Goal: Task Accomplishment & Management: Manage account settings

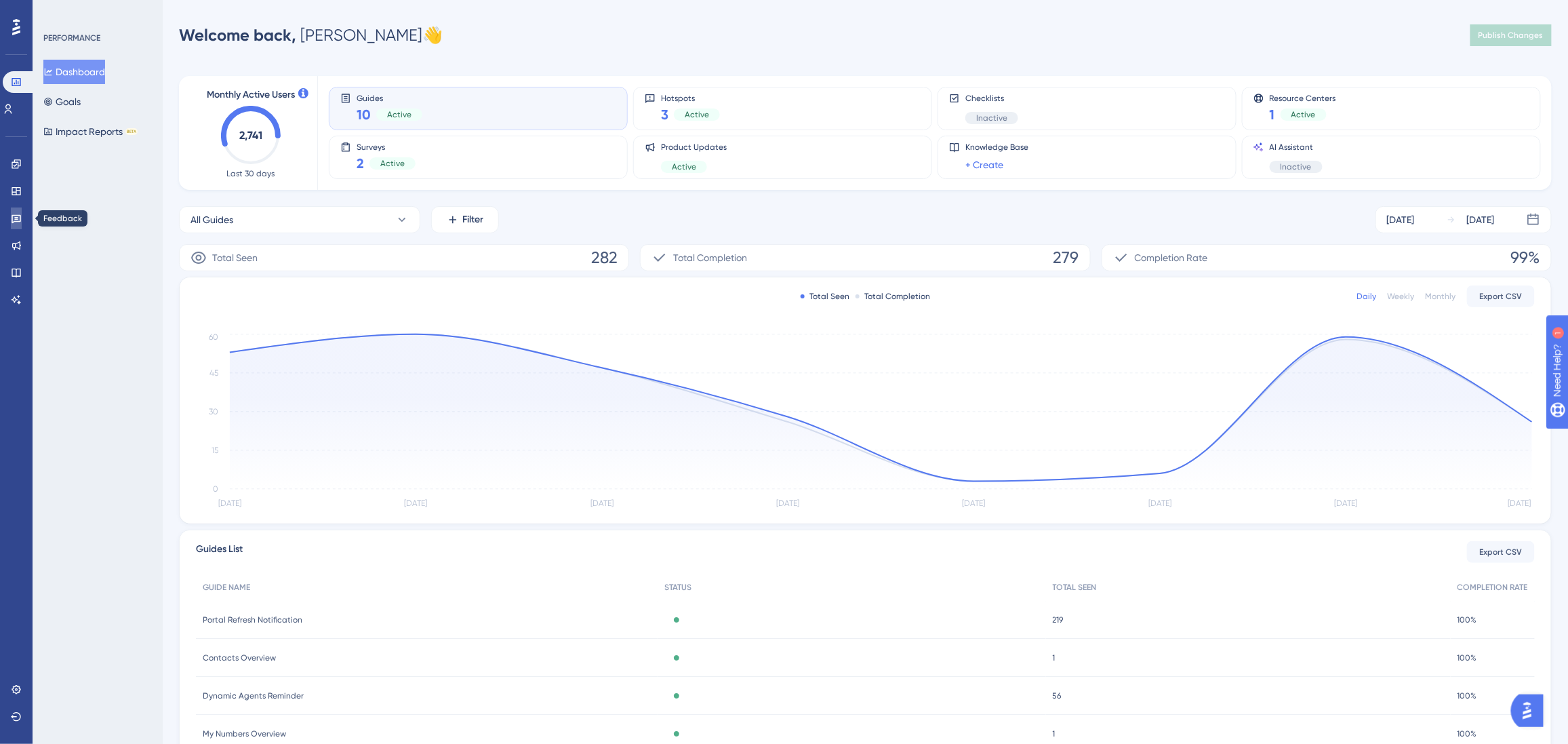
click at [15, 216] on icon at bounding box center [16, 218] width 11 height 11
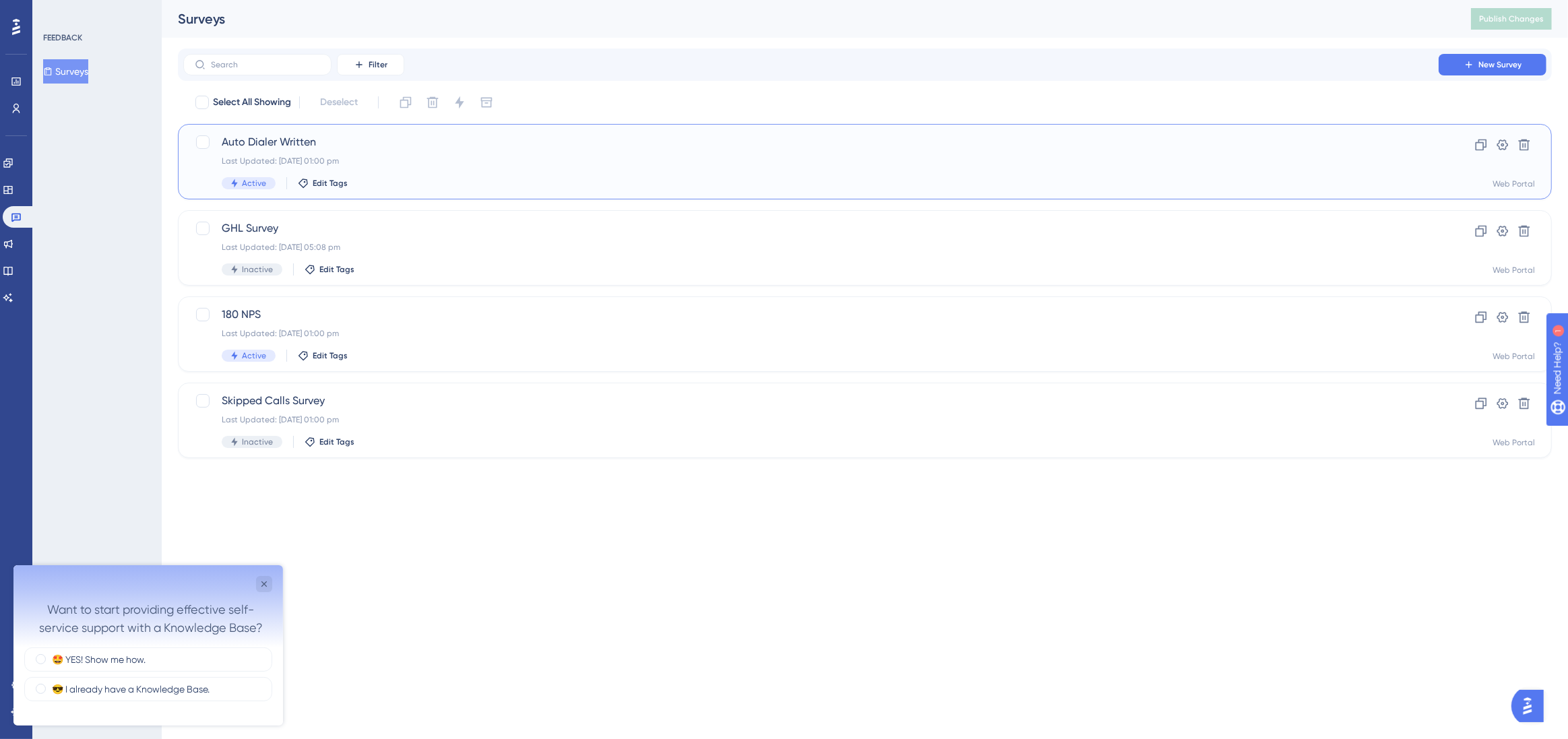
click at [943, 140] on span "Auto Dialer Written" at bounding box center [810, 141] width 1178 height 16
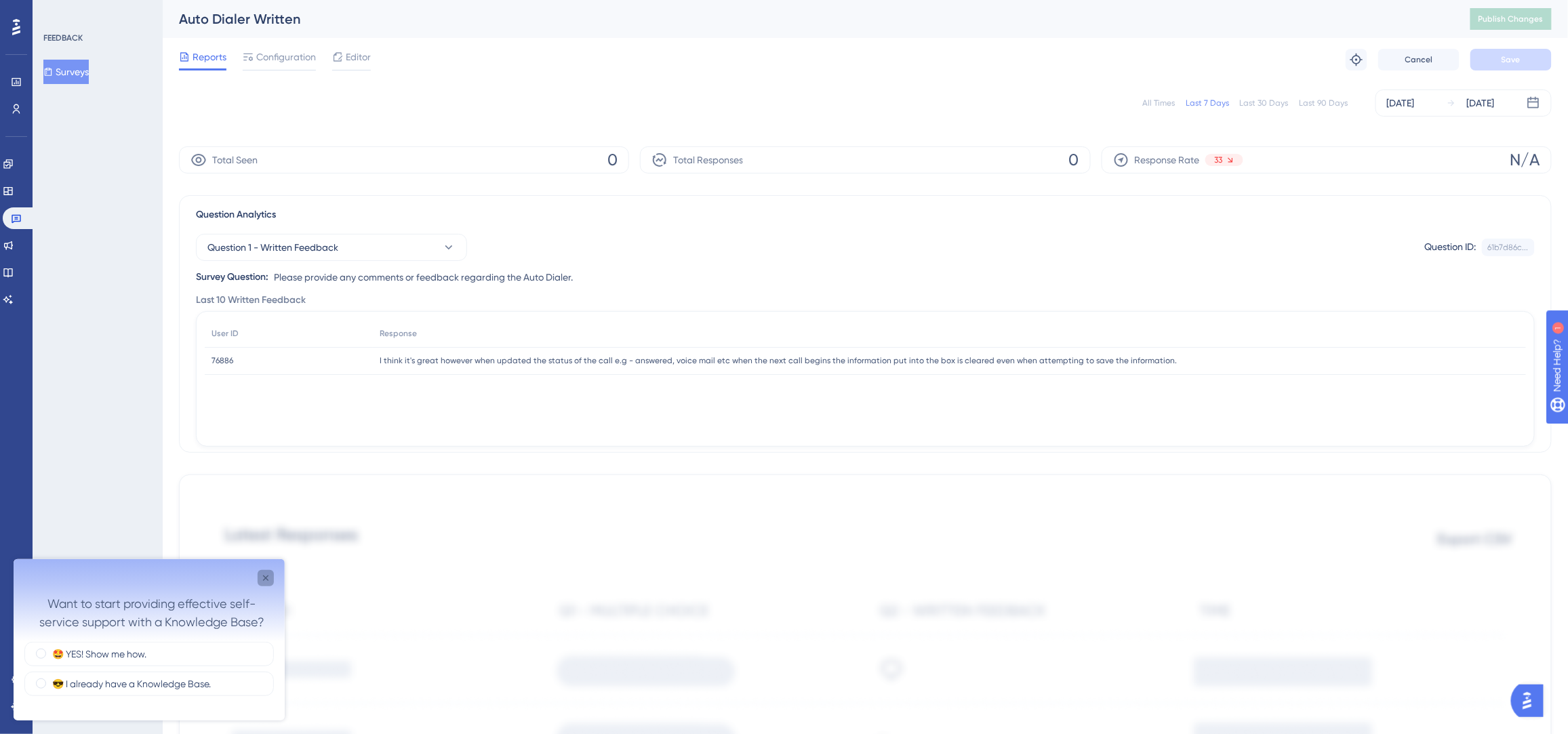
click at [266, 576] on icon "Close survey" at bounding box center [266, 577] width 5 height 5
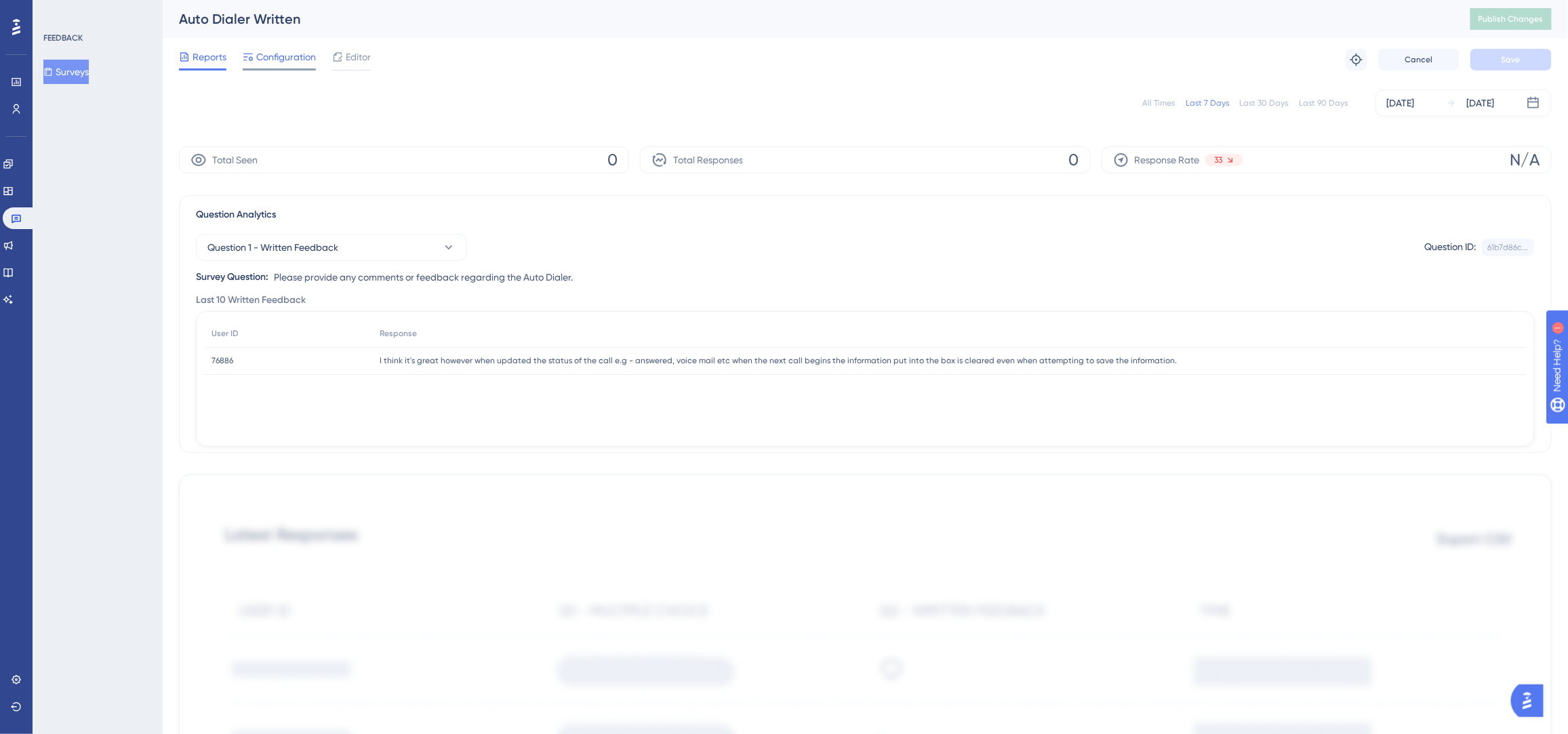
click at [286, 54] on span "Configuration" at bounding box center [286, 57] width 60 height 16
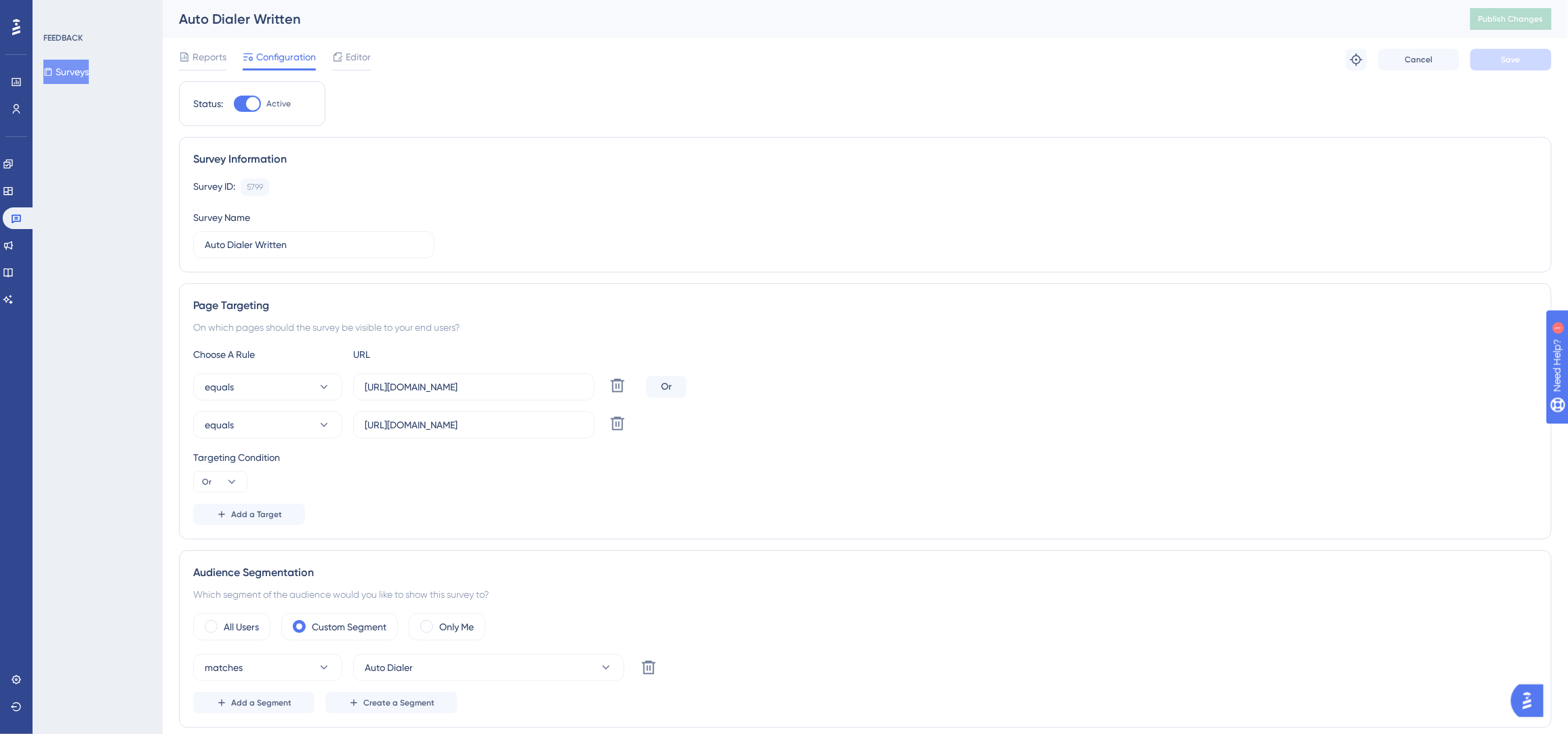
click at [252, 104] on div at bounding box center [253, 104] width 14 height 14
click at [234, 104] on input "Active" at bounding box center [233, 104] width 1 height 1
checkbox input "false"
click at [1520, 62] on span "Save" at bounding box center [1511, 59] width 19 height 11
click at [73, 73] on button "Surveys" at bounding box center [66, 72] width 45 height 24
